Goal: Task Accomplishment & Management: Complete application form

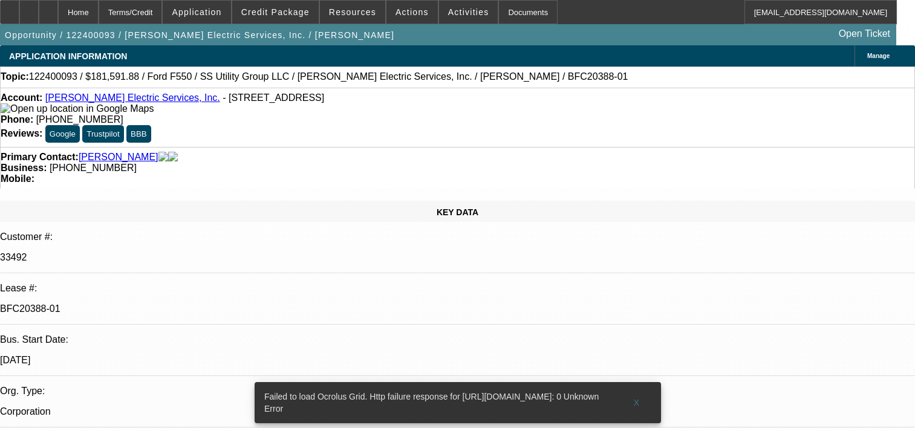
select select "0.1"
select select "0"
select select "6"
select select "0.1"
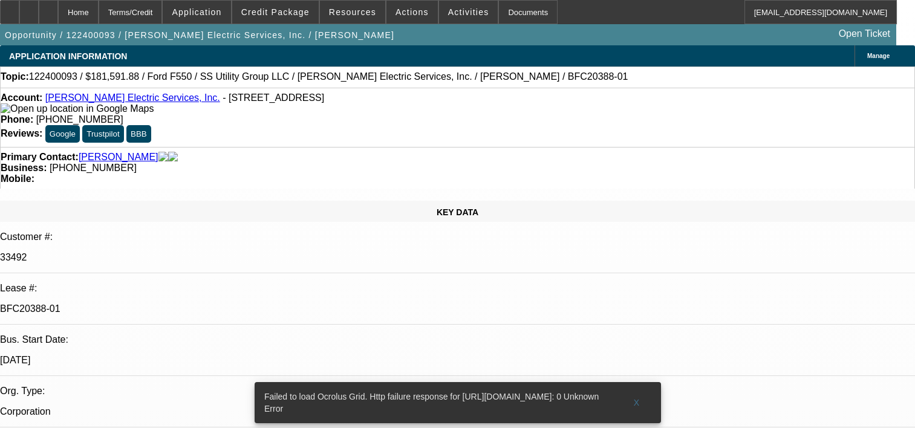
select select "0"
select select "6"
select select "0.2"
select select "2"
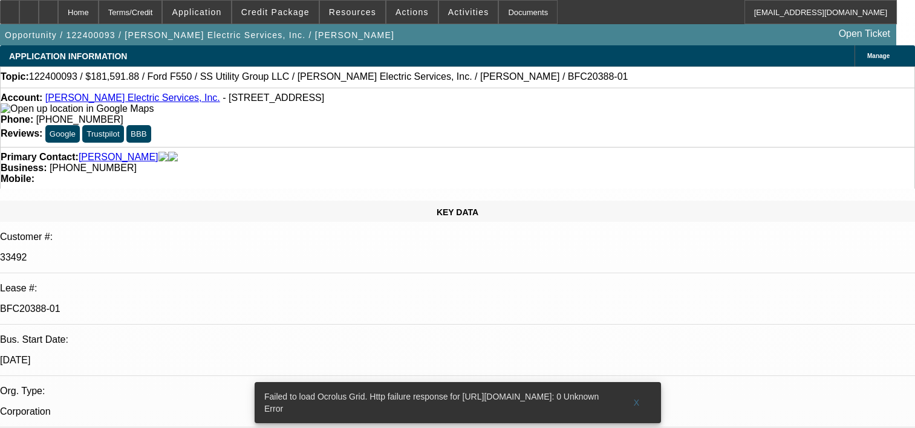
select select "2"
select select "0"
select select "6"
select select "0.15"
select select "0"
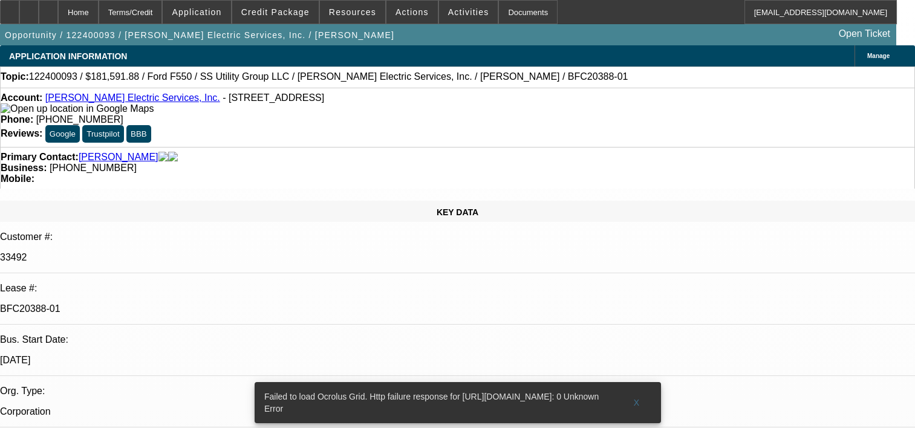
select select "0"
select select "6"
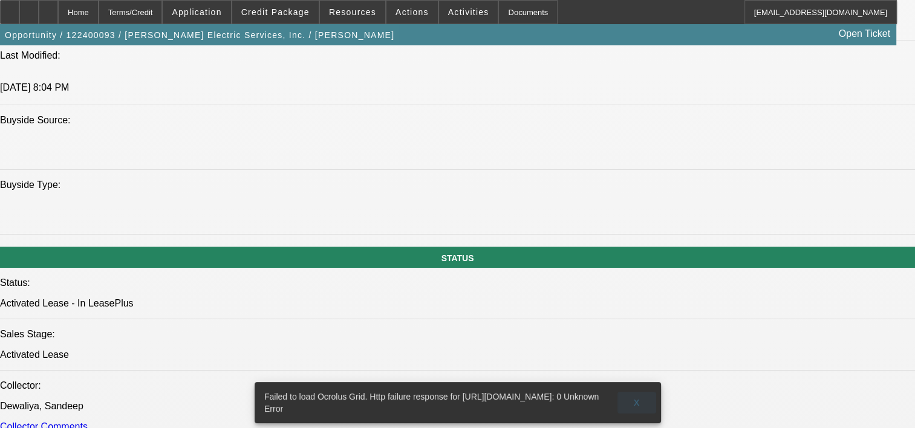
click at [632, 392] on span at bounding box center [636, 402] width 39 height 29
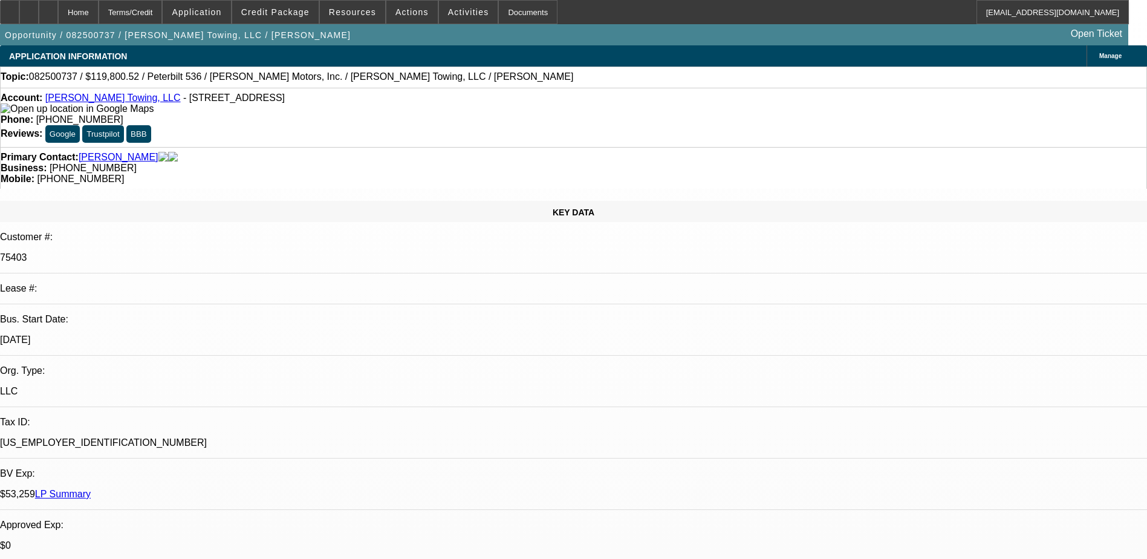
select select "0"
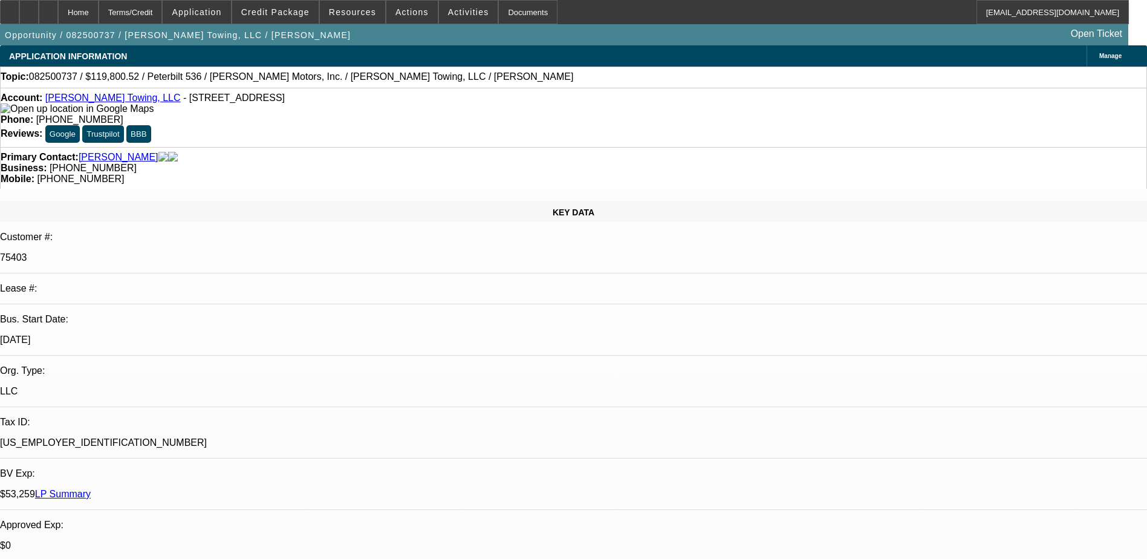
select select "0"
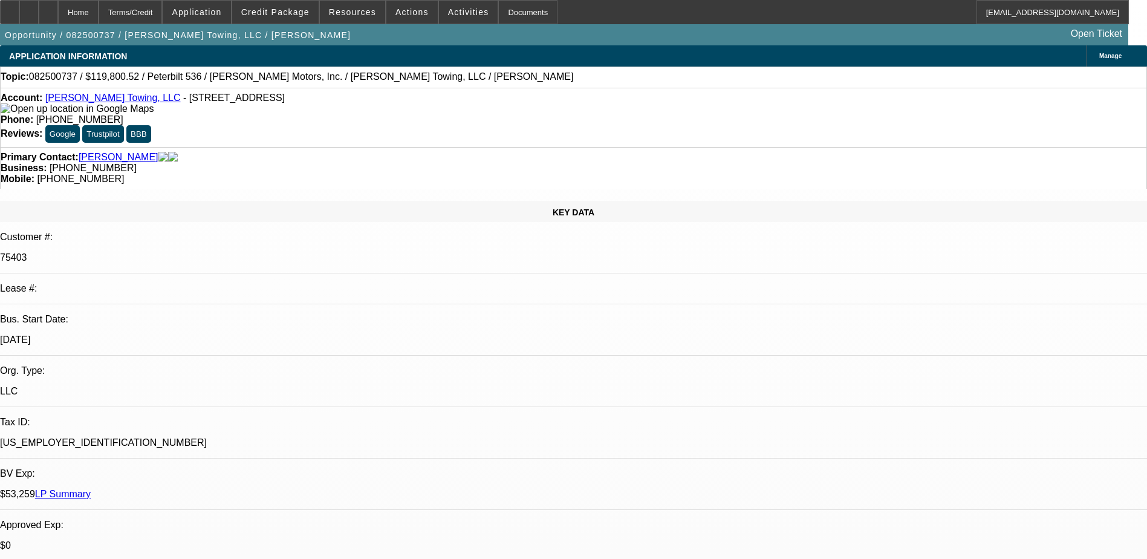
select select "0"
select select "1"
select select "6"
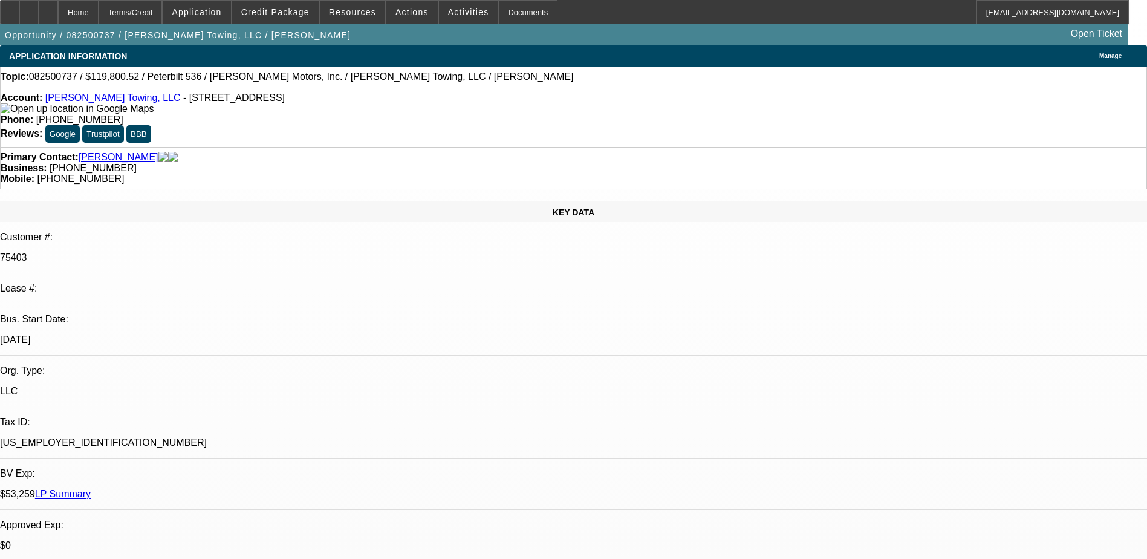
select select "1"
select select "2"
select select "6"
select select "1"
select select "2"
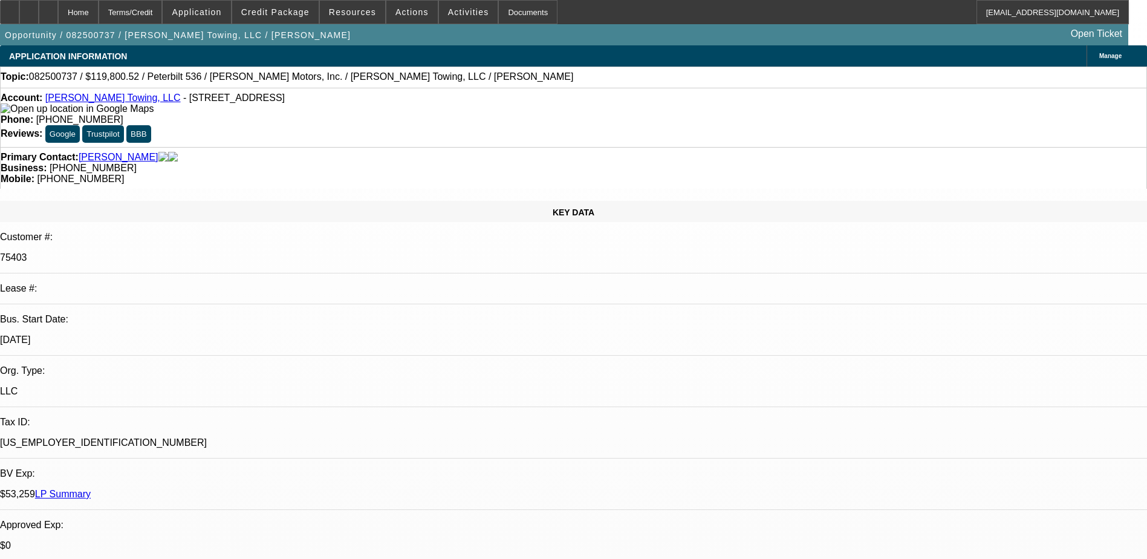
select select "6"
select select "1"
select select "2"
select select "6"
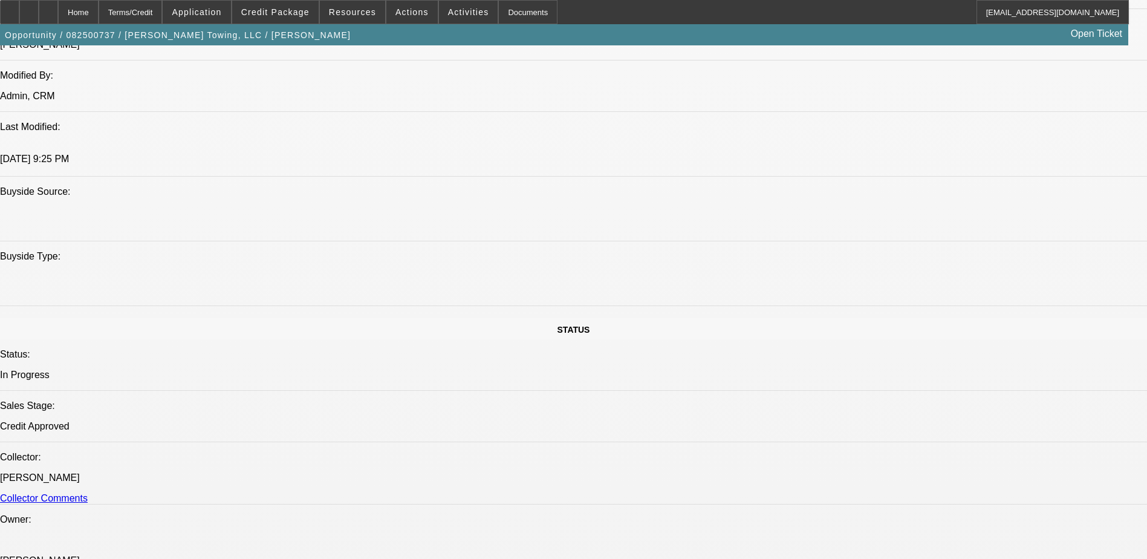
scroll to position [1088, 0]
